Goal: Find contact information: Find contact information

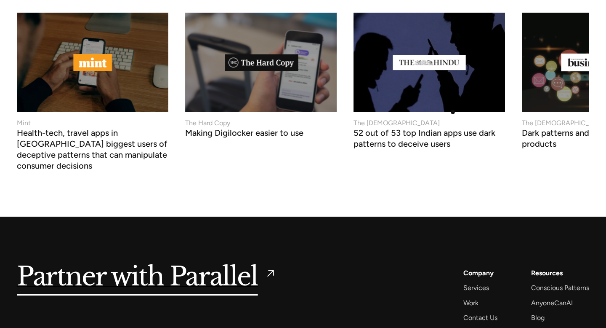
scroll to position [3259, 0]
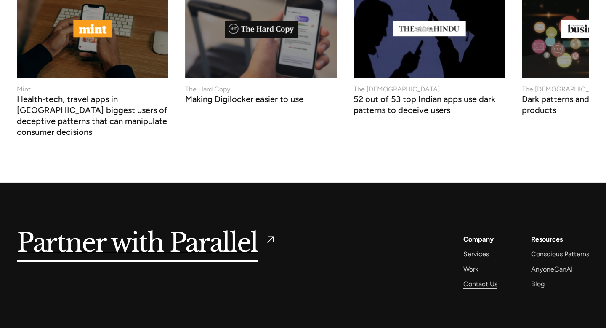
click at [478, 278] on div "Contact Us" at bounding box center [481, 283] width 34 height 11
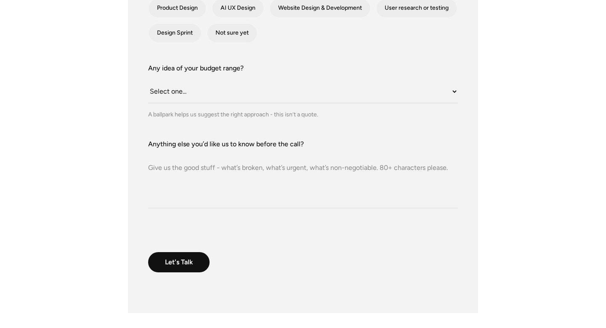
scroll to position [400, 0]
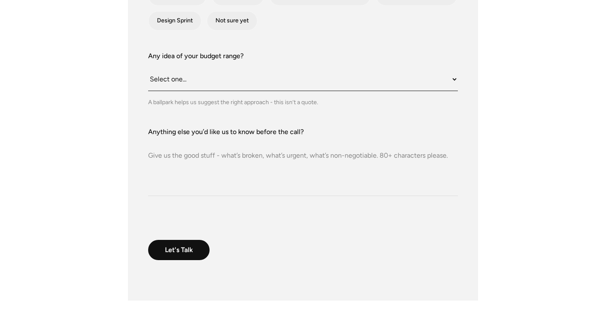
click at [265, 77] on select "Select one... Under $10K $10K–$25K $25K–$50K $50K+" at bounding box center [303, 79] width 310 height 23
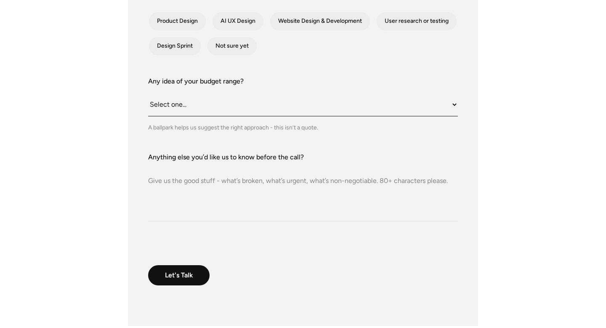
scroll to position [374, 0]
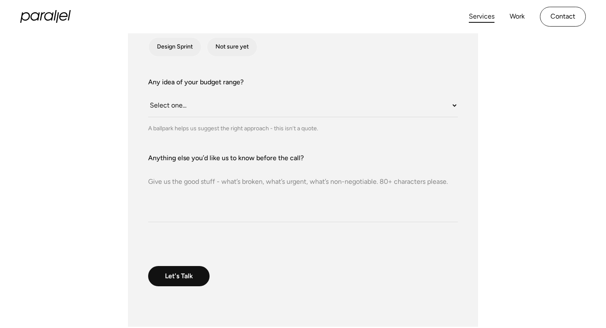
click at [479, 17] on link "Services" at bounding box center [482, 17] width 26 height 12
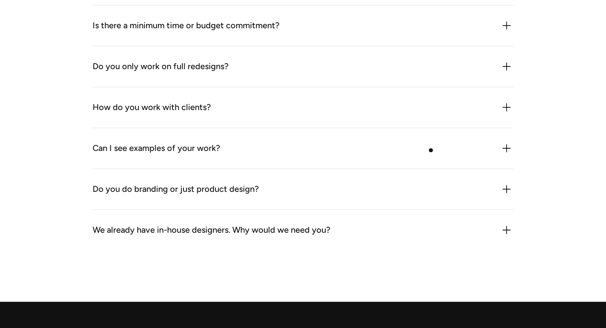
scroll to position [2575, 0]
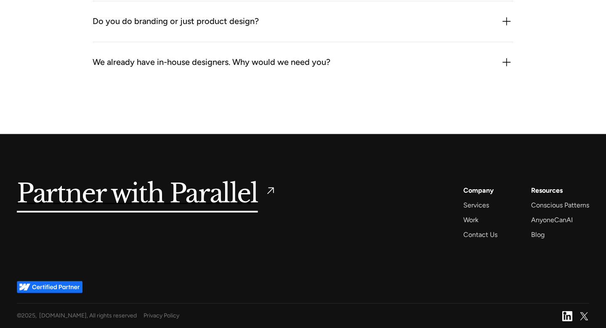
click at [566, 313] on img at bounding box center [568, 316] width 10 height 10
click at [562, 315] on div "© 2025 , Parallelhq.com, All rights reserved Privacy Policy Linkedin Icon Twitt…" at bounding box center [303, 315] width 573 height 11
click at [571, 318] on img at bounding box center [568, 316] width 10 height 10
